Goal: Find specific page/section: Find specific page/section

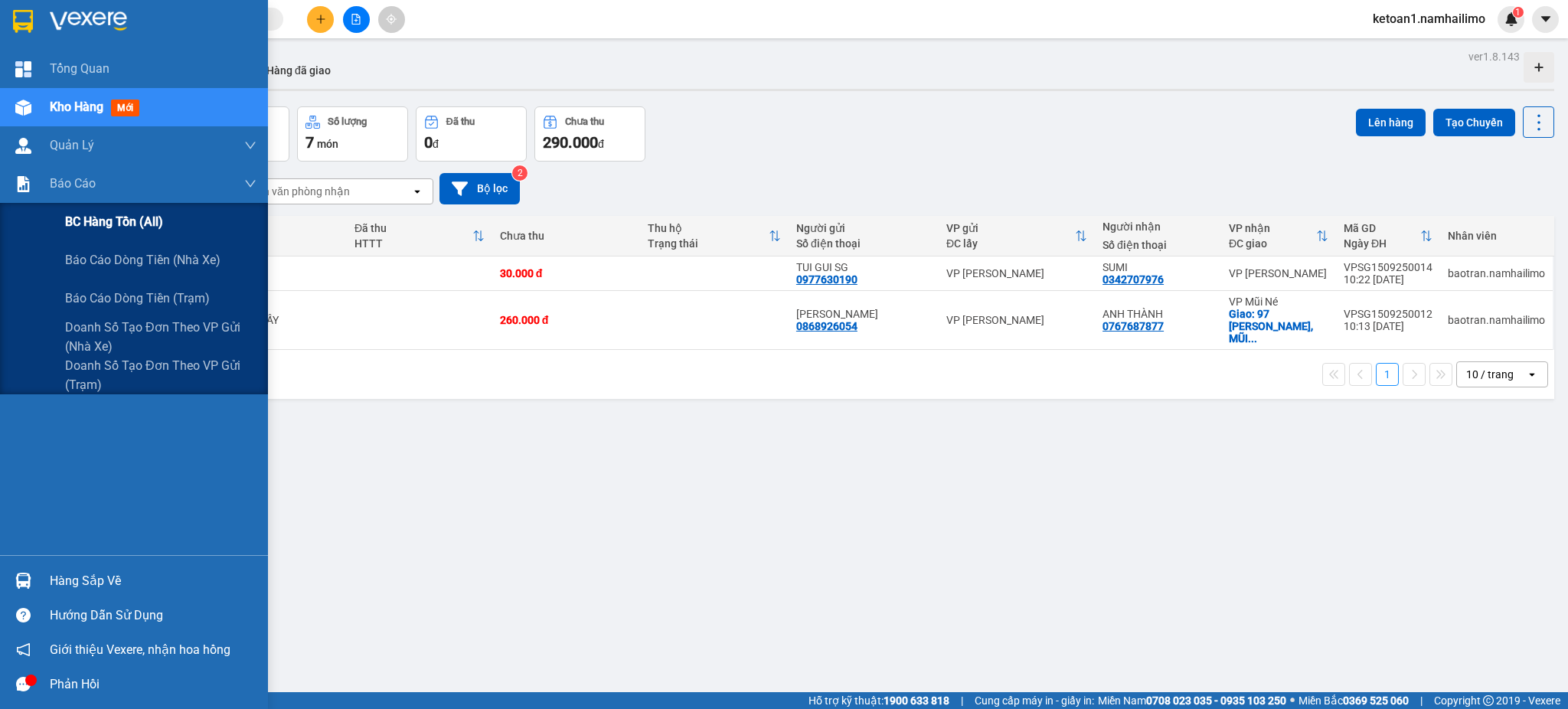
click at [126, 217] on span "BC hàng tồn (all)" at bounding box center [114, 221] width 98 height 19
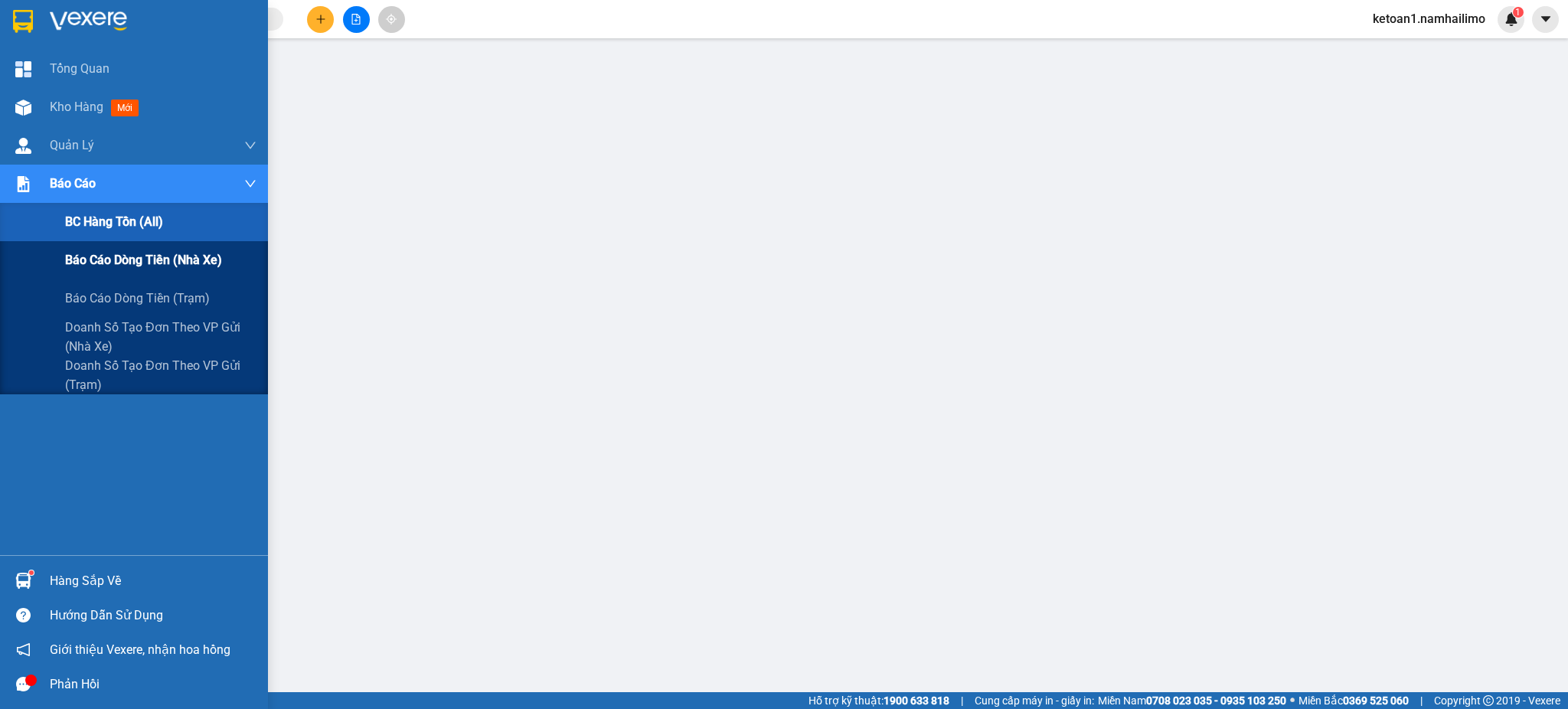
click at [144, 259] on span "Báo cáo dòng tiền (nhà xe)" at bounding box center [143, 260] width 157 height 19
